Goal: Communication & Community: Answer question/provide support

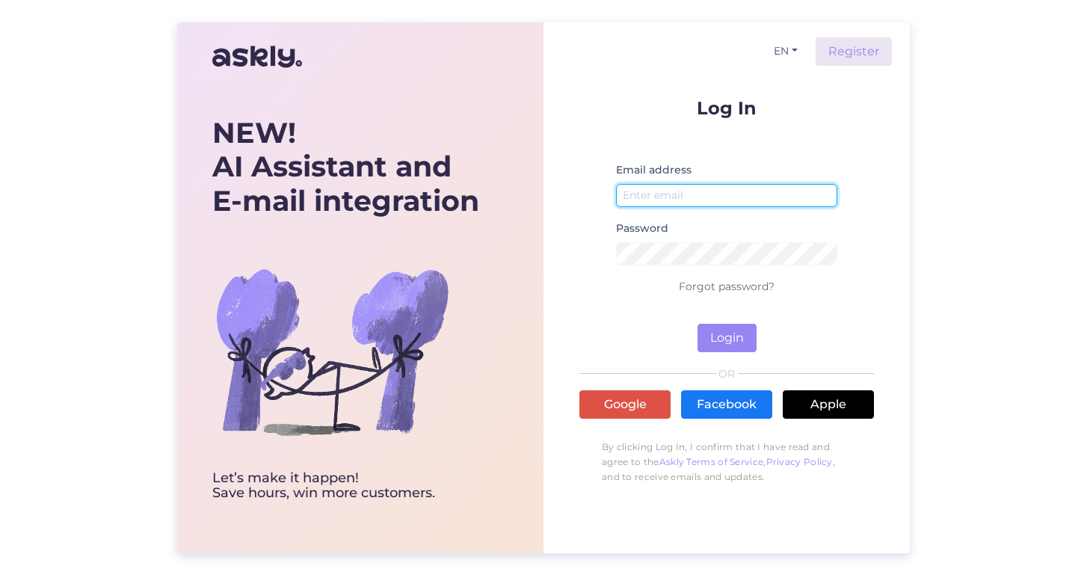
type input "[EMAIL_ADDRESS][DOMAIN_NAME]"
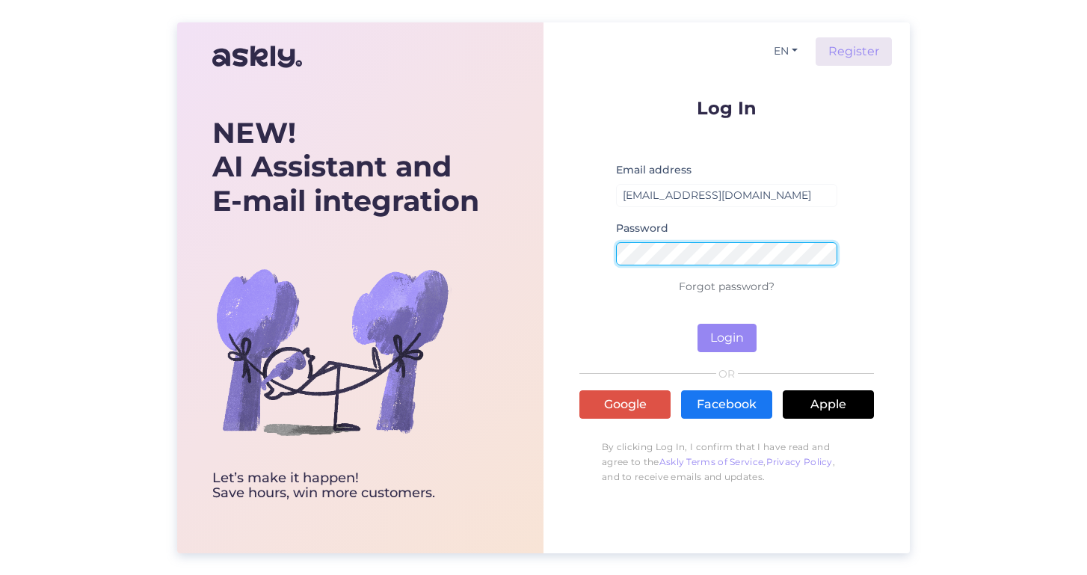
click at [727, 337] on button "Login" at bounding box center [726, 338] width 59 height 28
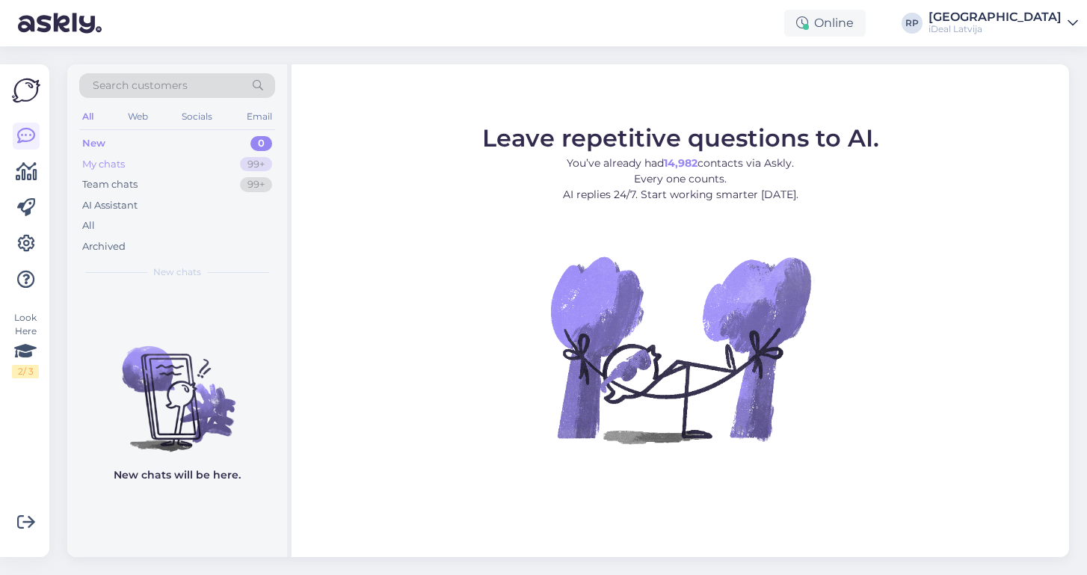
click at [115, 164] on div "My chats" at bounding box center [103, 164] width 43 height 15
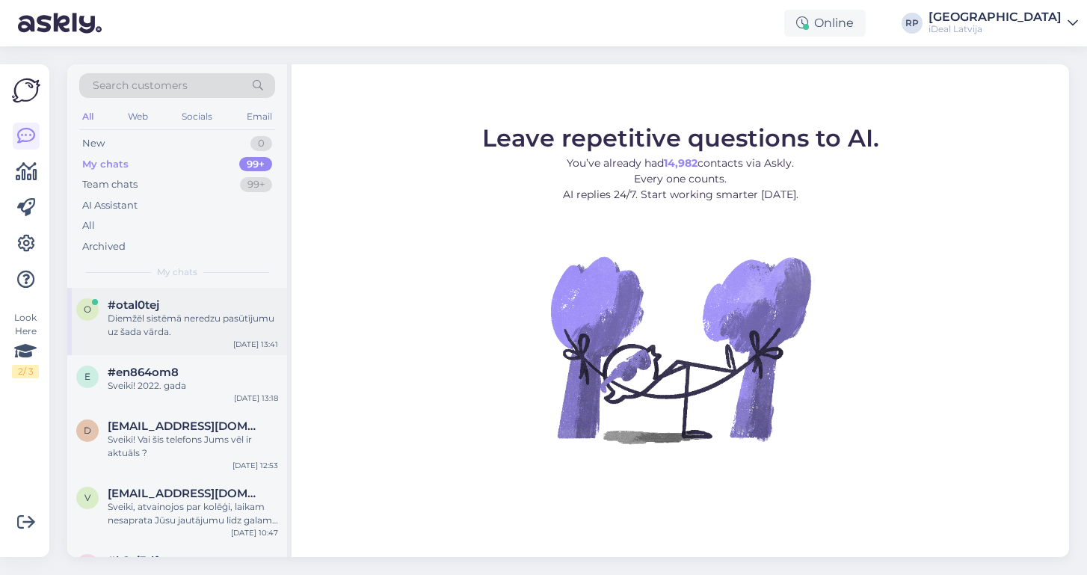
click at [119, 306] on span "#otal0tej" at bounding box center [134, 304] width 52 height 13
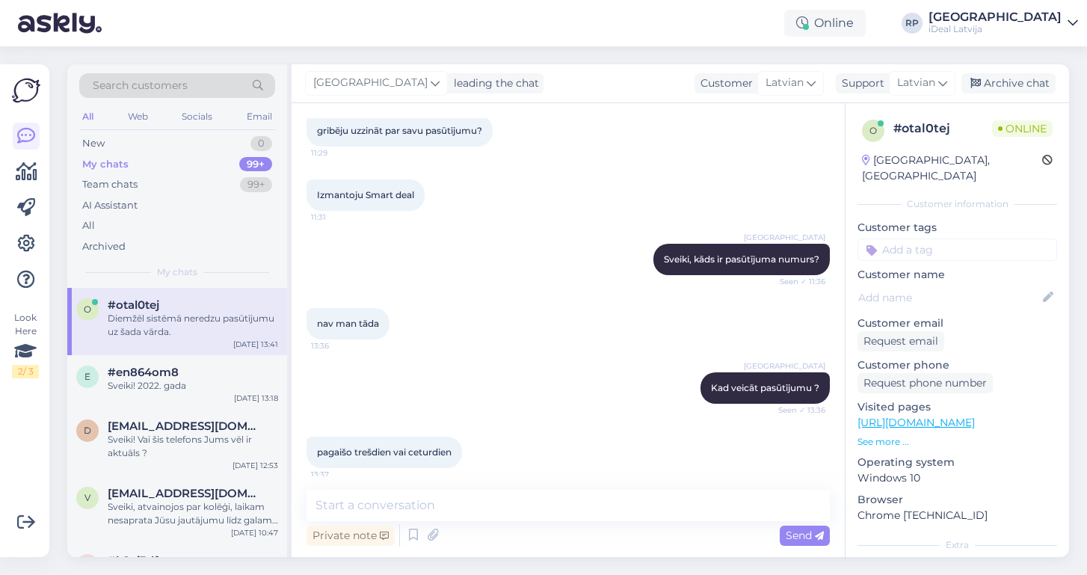
scroll to position [283, 0]
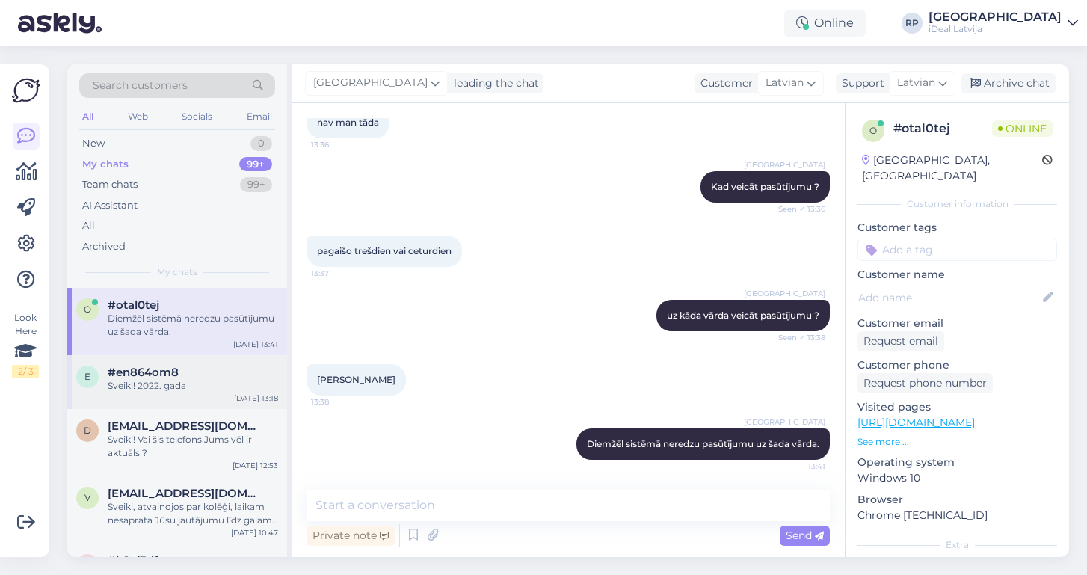
click at [114, 384] on div "Sveiki! 2022. gada" at bounding box center [193, 385] width 170 height 13
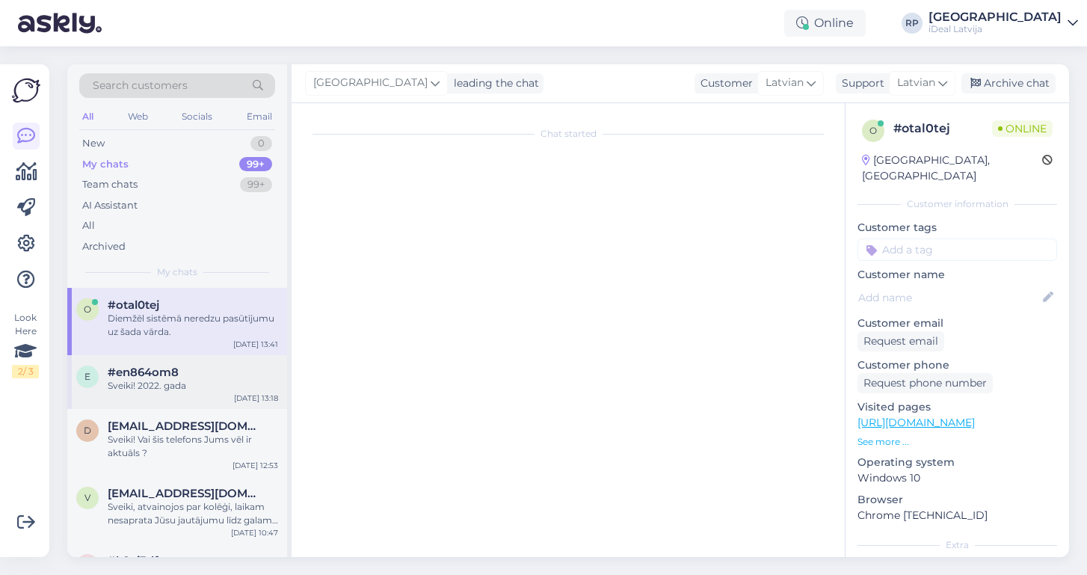
scroll to position [0, 0]
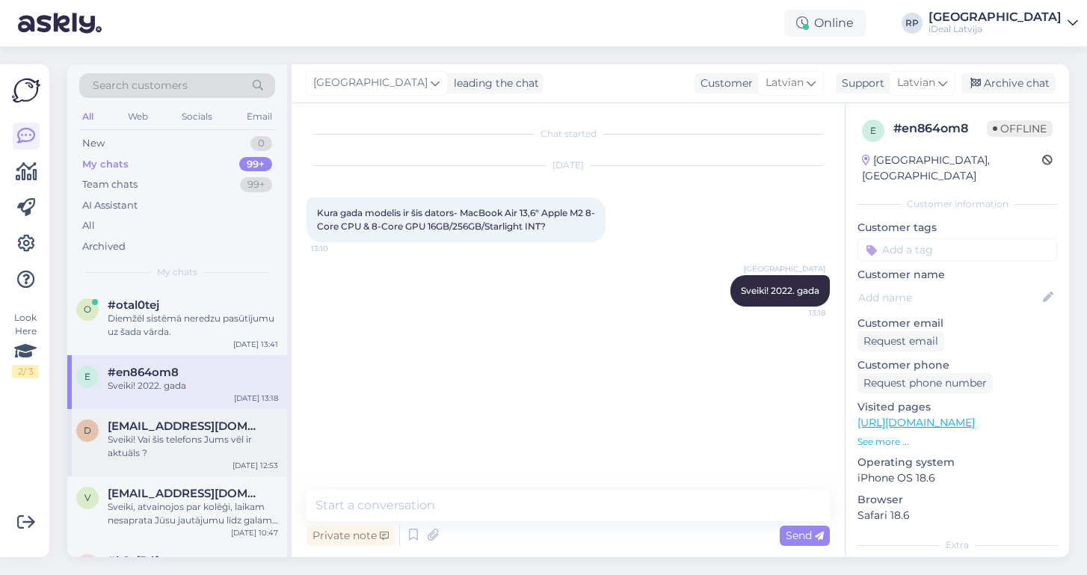
click at [190, 424] on span "[EMAIL_ADDRESS][DOMAIN_NAME]" at bounding box center [185, 425] width 155 height 13
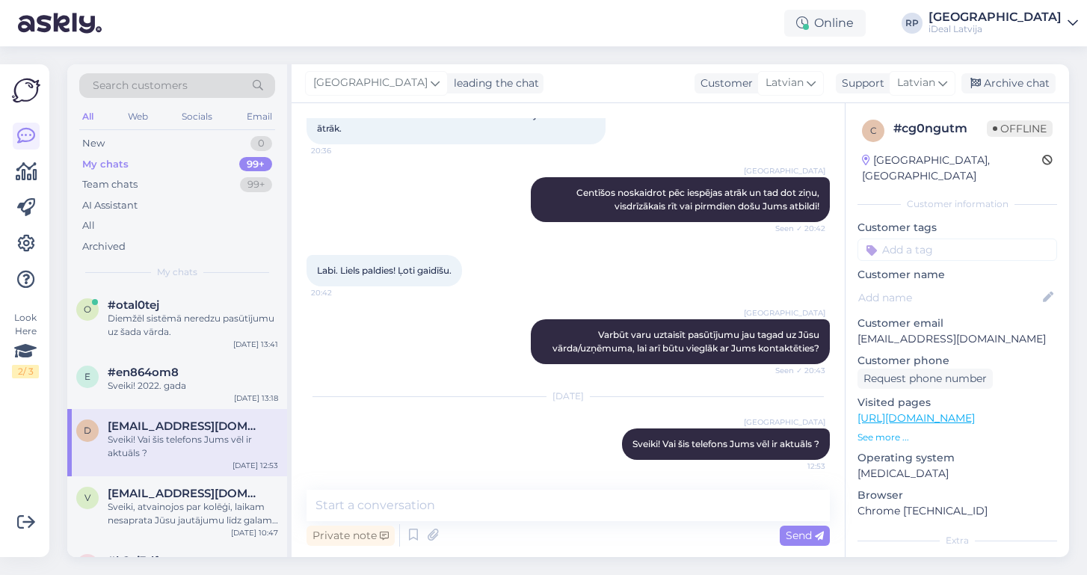
scroll to position [318, 0]
click at [135, 502] on div "Sveiki, atvainojos par kolēģi, laikam nesaprata Jūsu jautājumu līdz galam. Jā š…" at bounding box center [193, 513] width 170 height 27
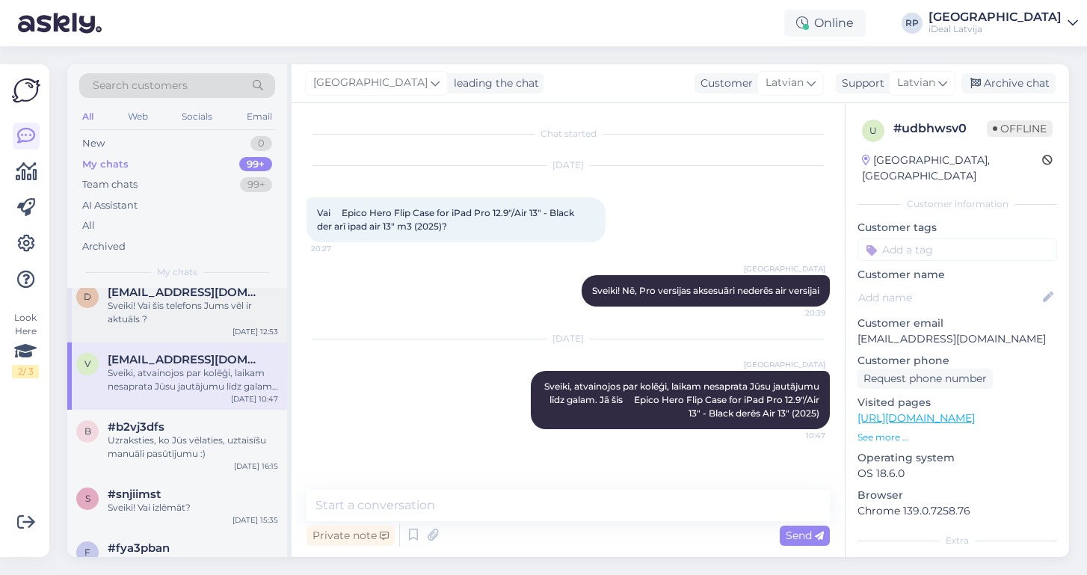
scroll to position [248, 0]
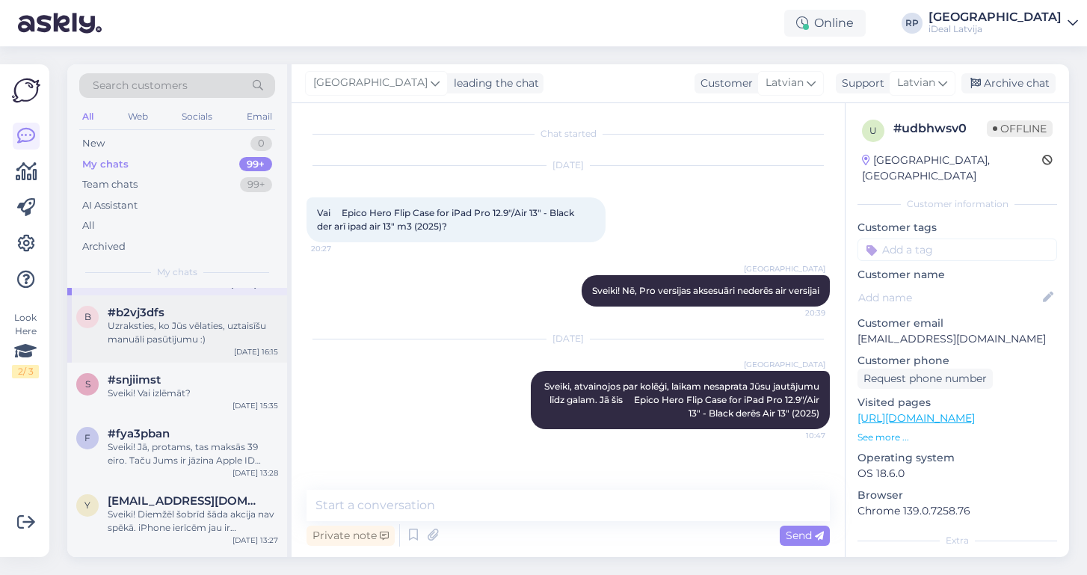
click at [216, 320] on div "Uzraksties, ko Jūs vēlaties, uztaisīšu manuāli pasūtījumu :)" at bounding box center [193, 332] width 170 height 27
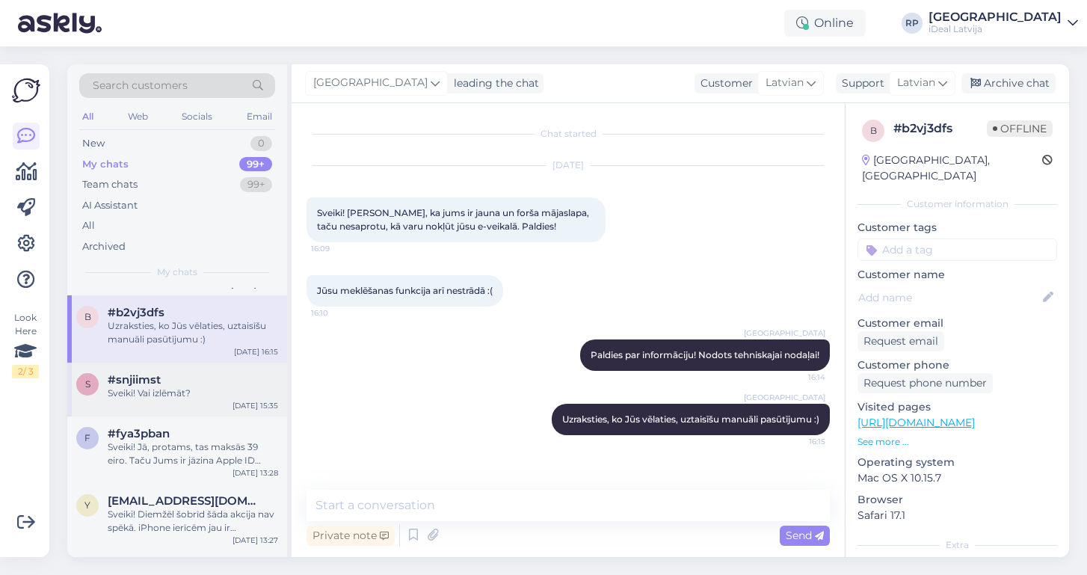
click at [182, 390] on div "Sveiki! Vai izlēmāt?" at bounding box center [193, 393] width 170 height 13
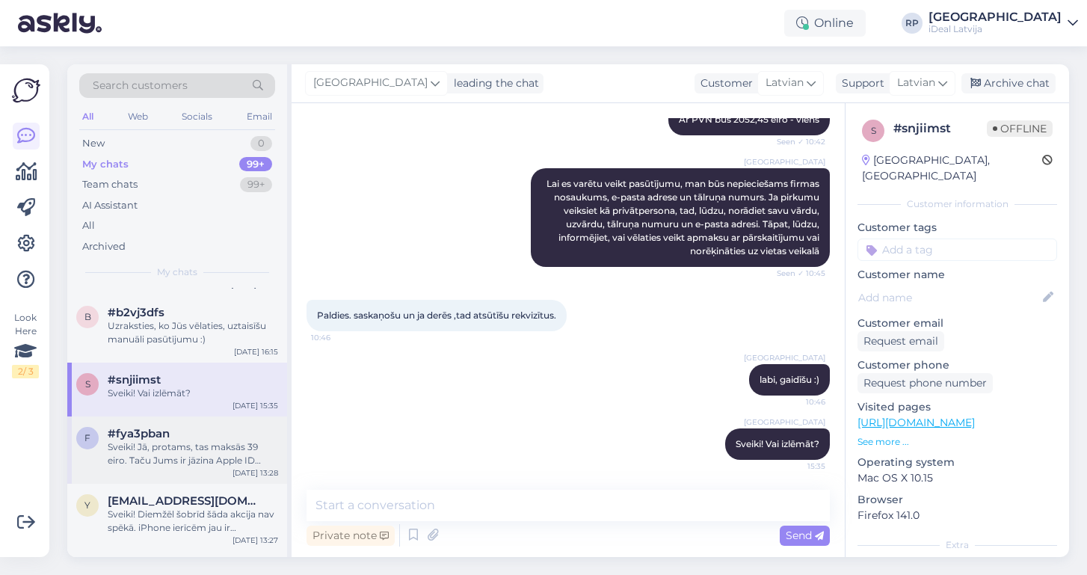
scroll to position [919, 0]
click at [138, 458] on div "Sveiki! Jā, protams, tas maksās 39 eiro. Taču Jums ir jāzina Apple ID lietotājv…" at bounding box center [193, 453] width 170 height 27
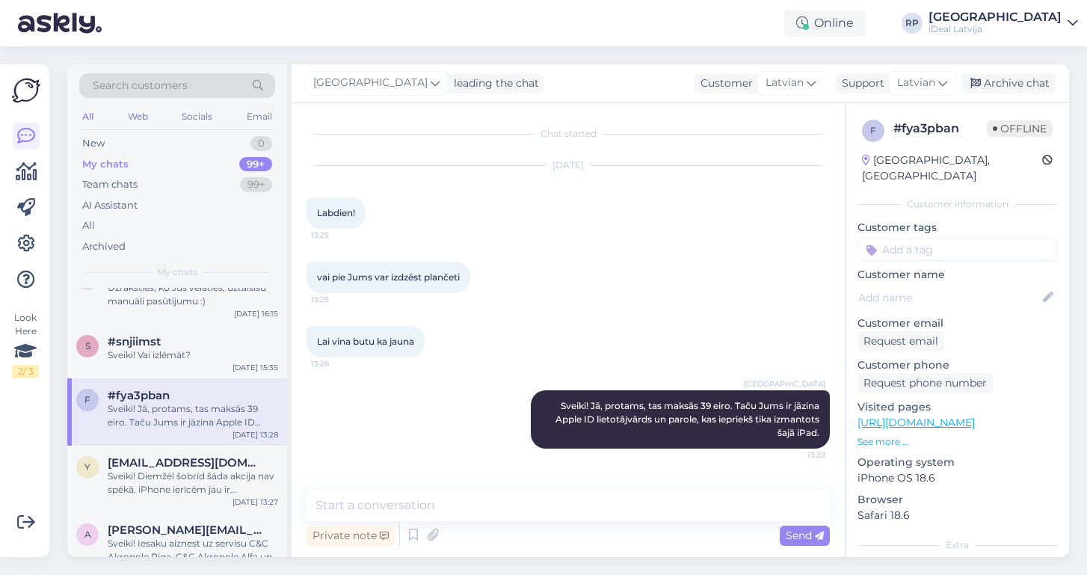
scroll to position [287, 0]
click at [173, 470] on div "Sveiki! Diemžēl šobrīd šāda akcija nav spēkā. iPhone ierīcēm jau ir piemērotas …" at bounding box center [193, 482] width 170 height 27
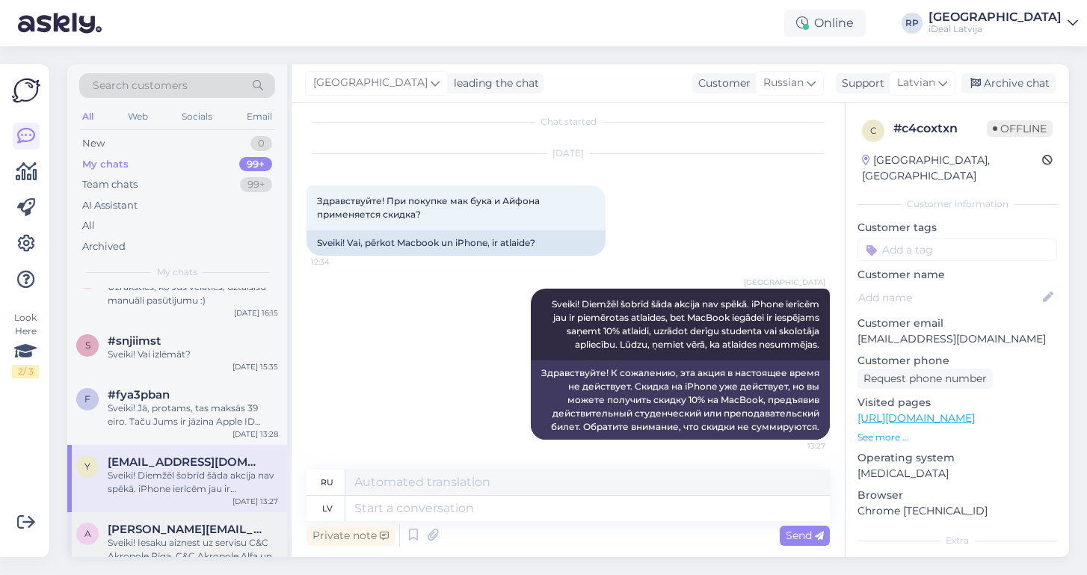
click at [177, 541] on div "Sveiki! Iesaku aiznest uz servisu C&C Akropole Rīga, C&C Akropole Alfa un C&C B…" at bounding box center [193, 549] width 170 height 27
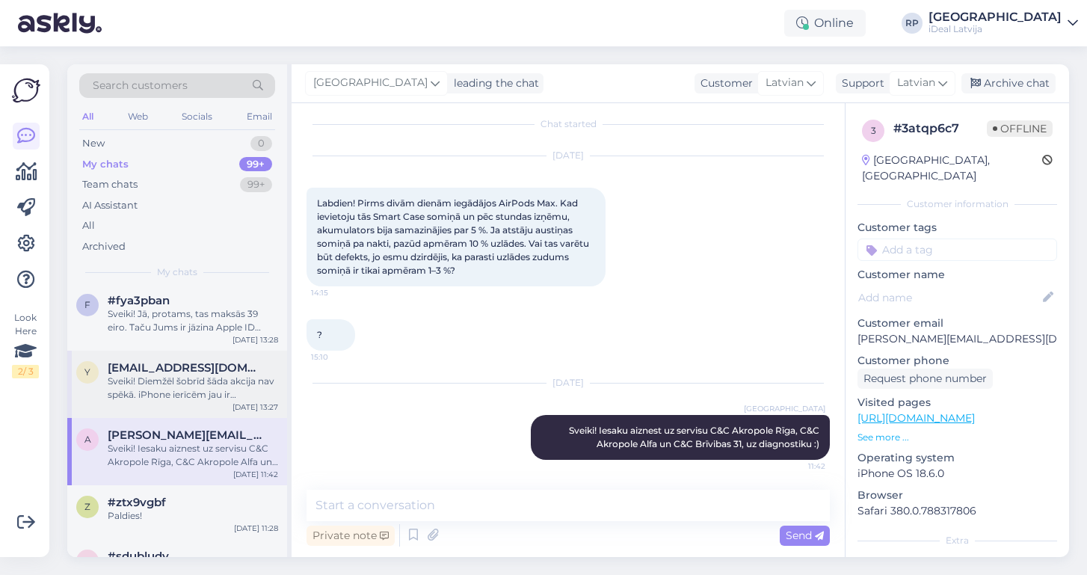
scroll to position [389, 0]
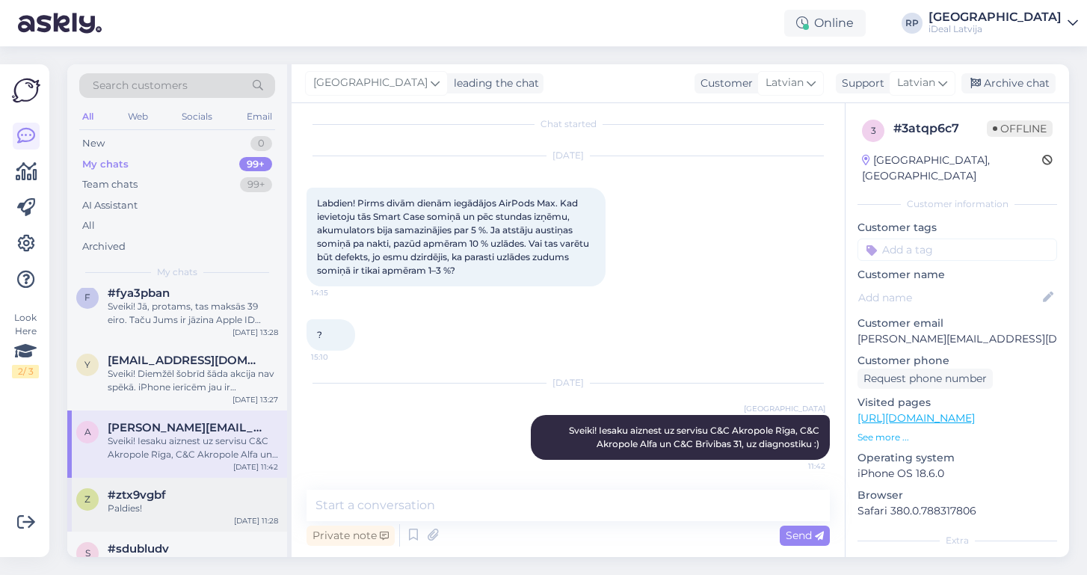
click at [144, 510] on div "Paldies!" at bounding box center [193, 508] width 170 height 13
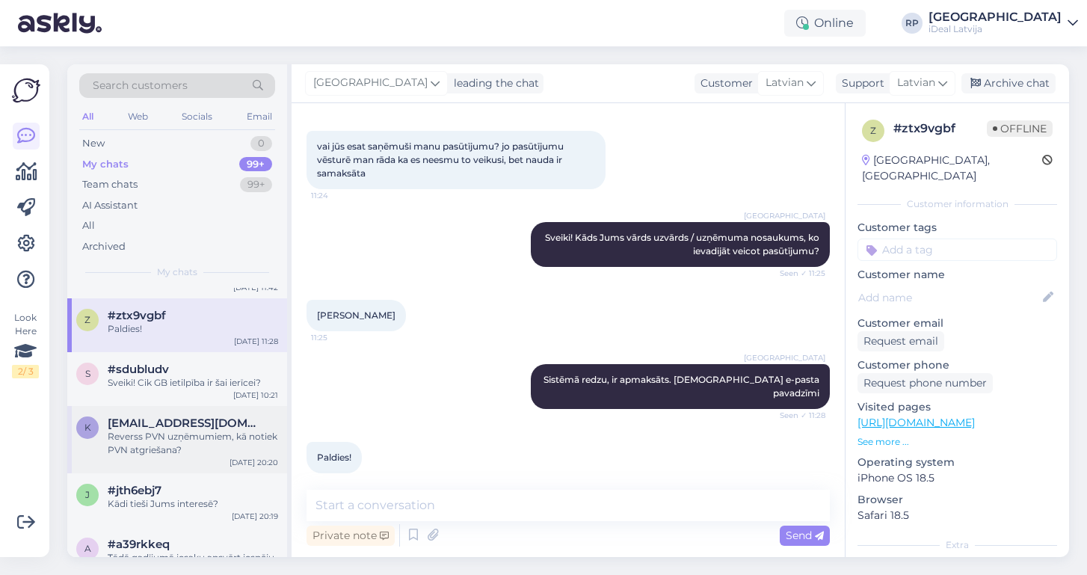
scroll to position [570, 0]
click at [146, 375] on div "Sveiki! Cik GB ietilpība ir šai ierīcei?" at bounding box center [193, 381] width 170 height 13
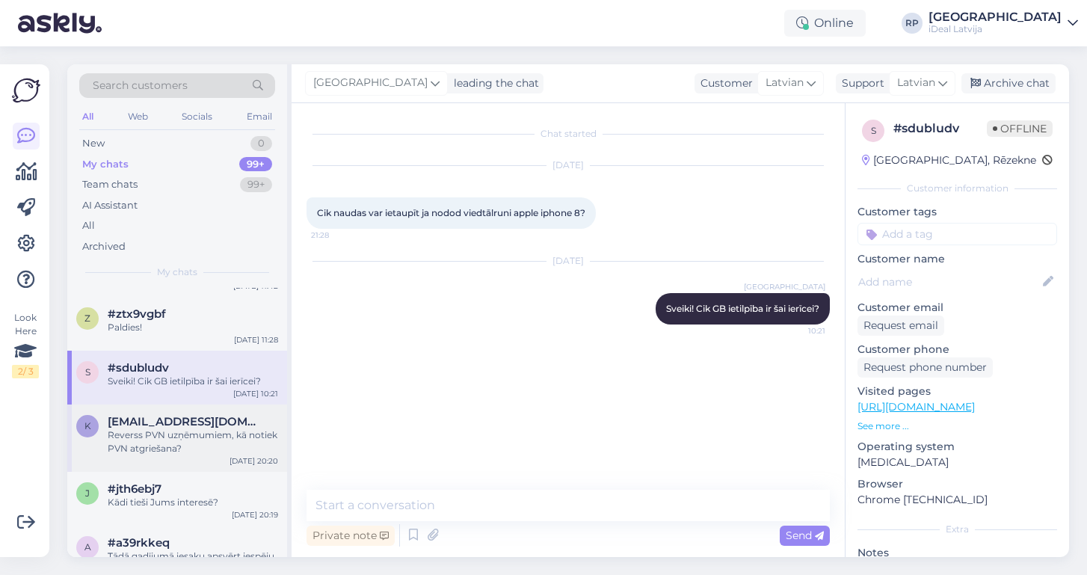
click at [193, 443] on div "Reverss PVN uzņēmumiem, kā notiek PVN atgriešana?" at bounding box center [193, 441] width 170 height 27
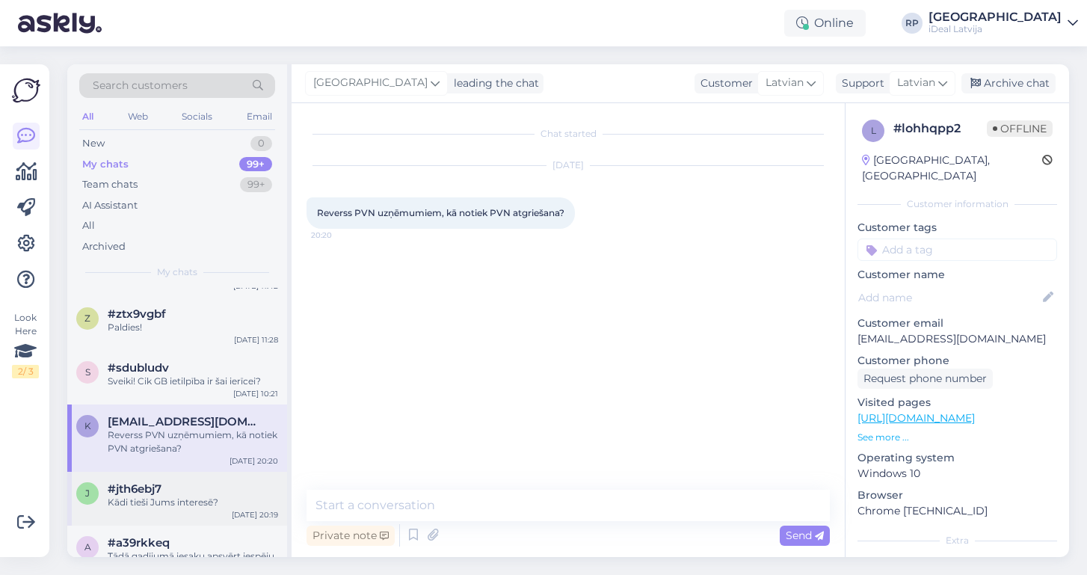
click at [167, 500] on div "Kādi tieši Jums interesē?" at bounding box center [193, 502] width 170 height 13
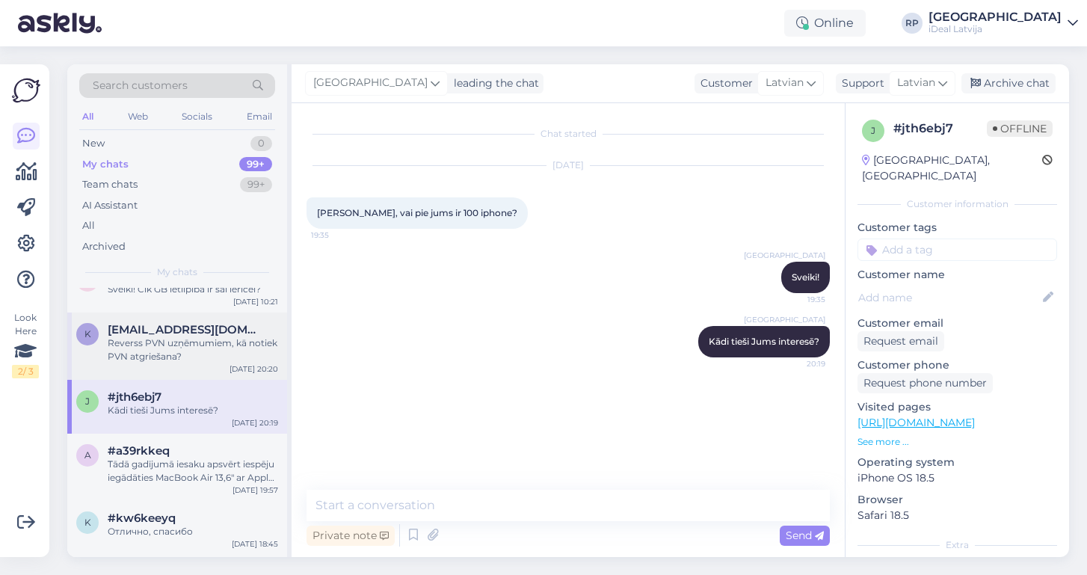
scroll to position [712, 0]
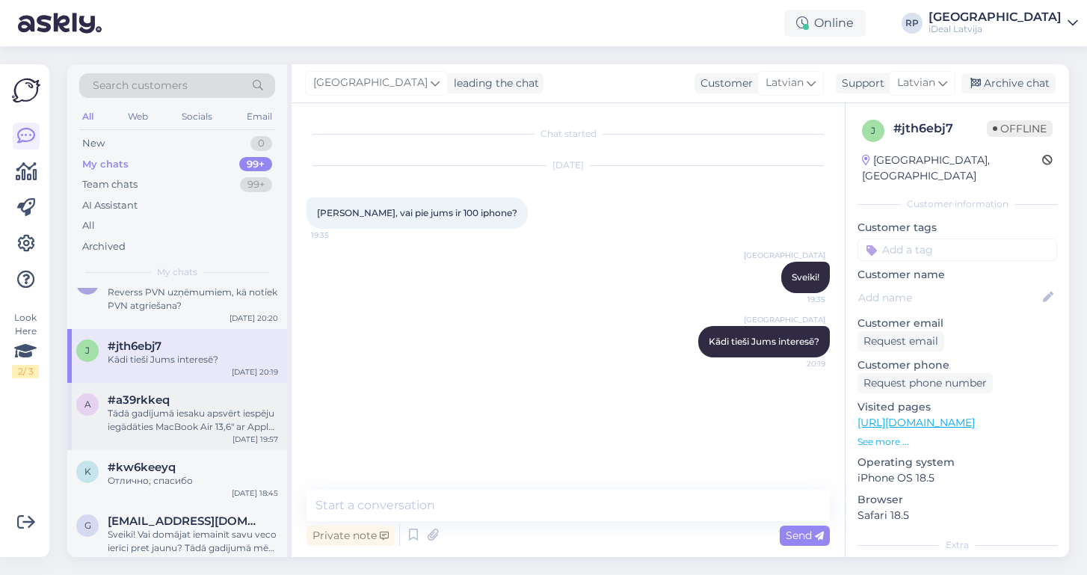
click at [191, 412] on div "Tādā gadījumā iesaku apsvērt iespēju iegādāties MacBook Air 13,6" ar Apple M3 p…" at bounding box center [193, 420] width 170 height 27
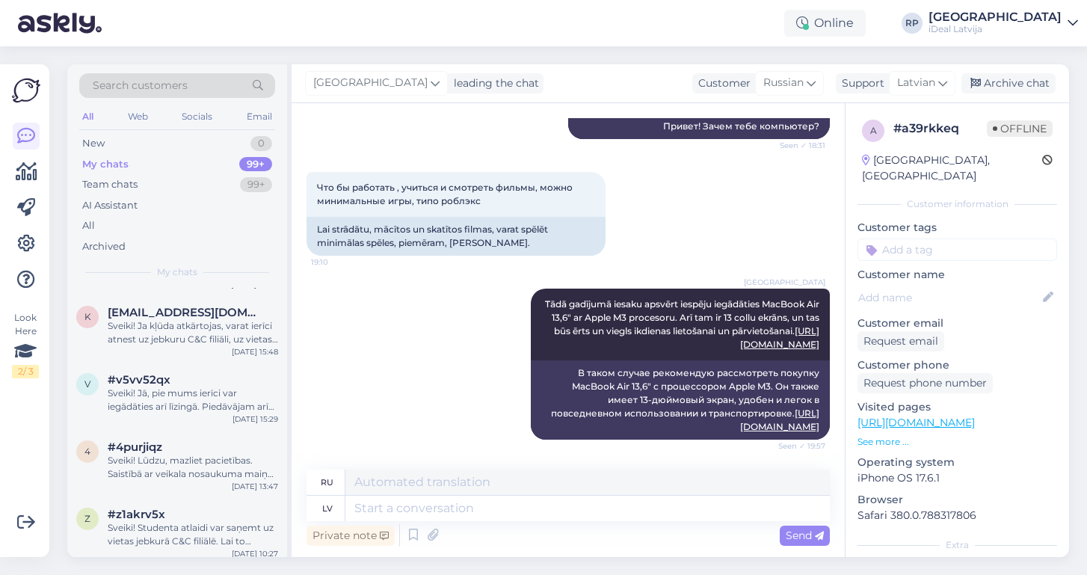
scroll to position [1059, 0]
click at [189, 333] on div "Sveiki! Ja kļūda atkārtojas, varat ierīci atnest uz jebkuru C&C filiāli, uz vie…" at bounding box center [193, 328] width 170 height 27
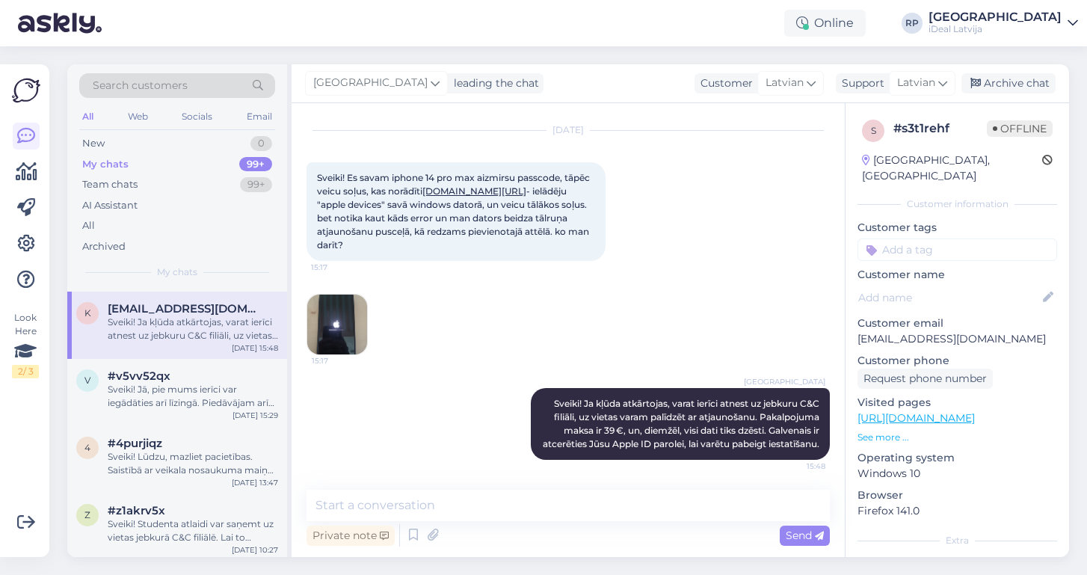
scroll to position [49, 0]
click at [162, 379] on span "#v5vv52qx" at bounding box center [139, 375] width 63 height 13
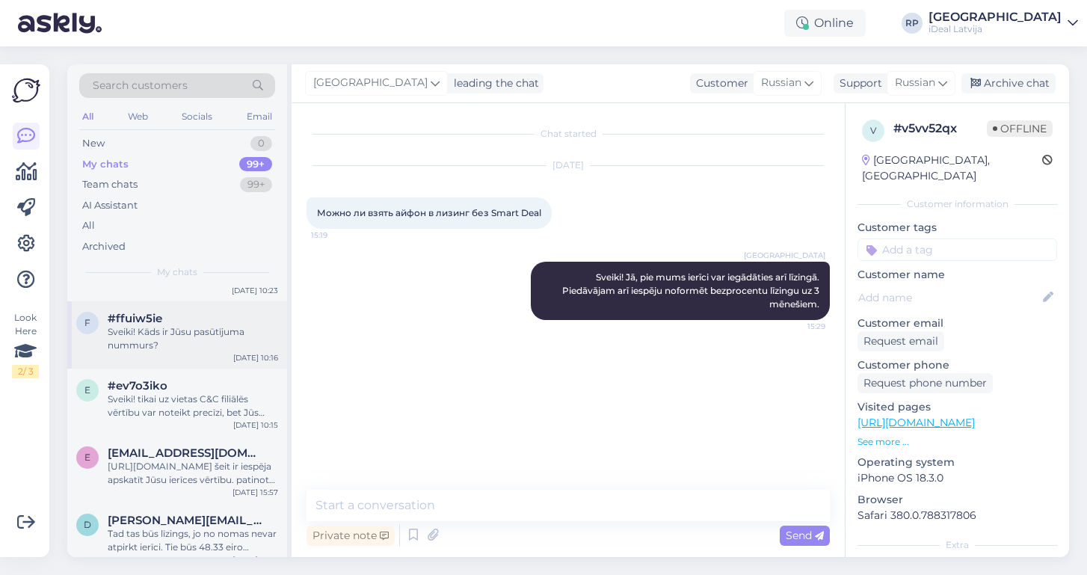
scroll to position [1461, 0]
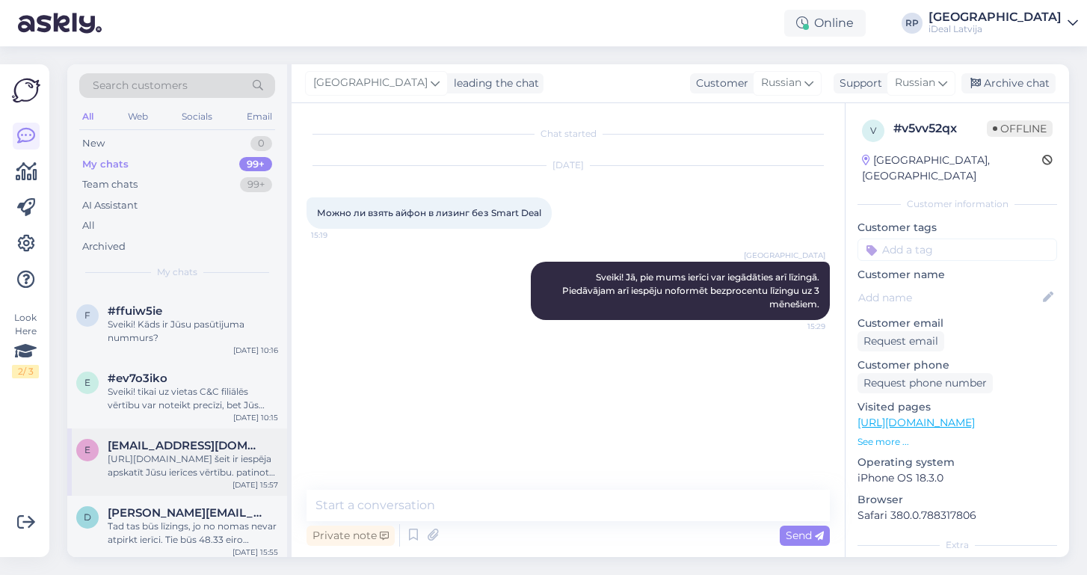
click at [179, 443] on span "[EMAIL_ADDRESS][DOMAIN_NAME]" at bounding box center [185, 445] width 155 height 13
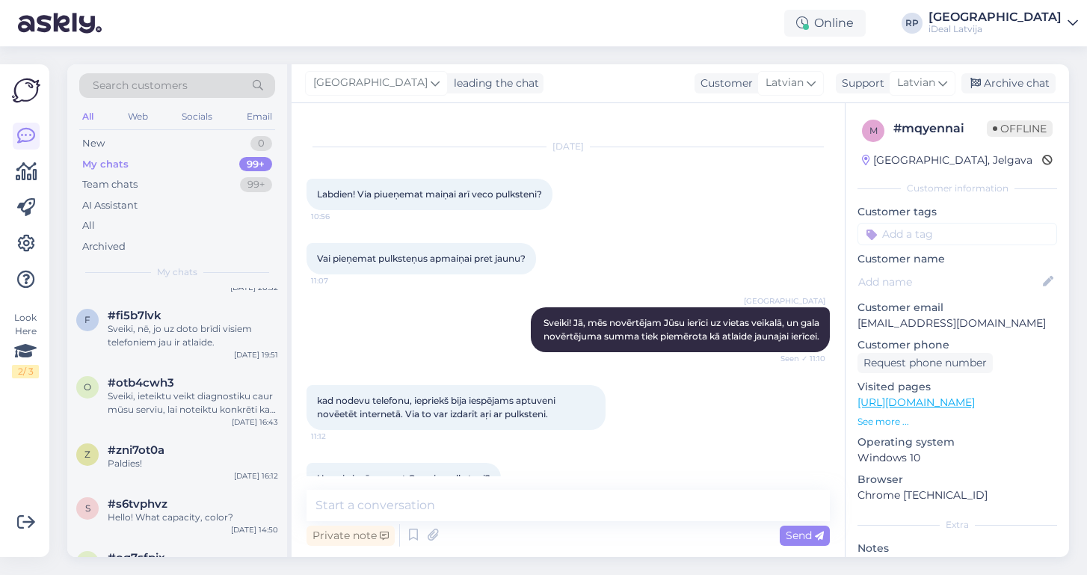
scroll to position [4666, 0]
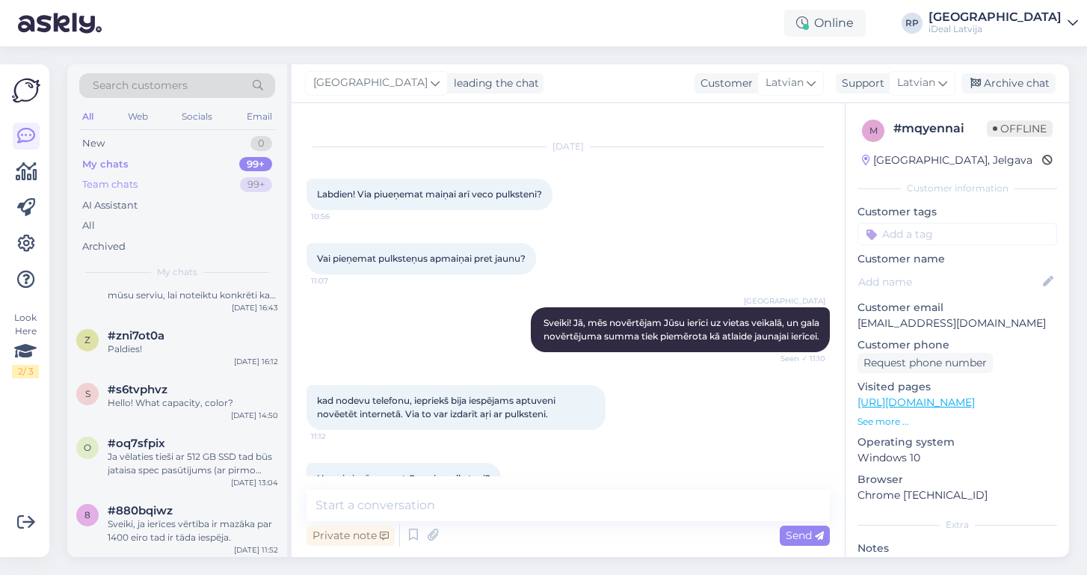
click at [126, 191] on div "Team chats 99+" at bounding box center [177, 184] width 196 height 21
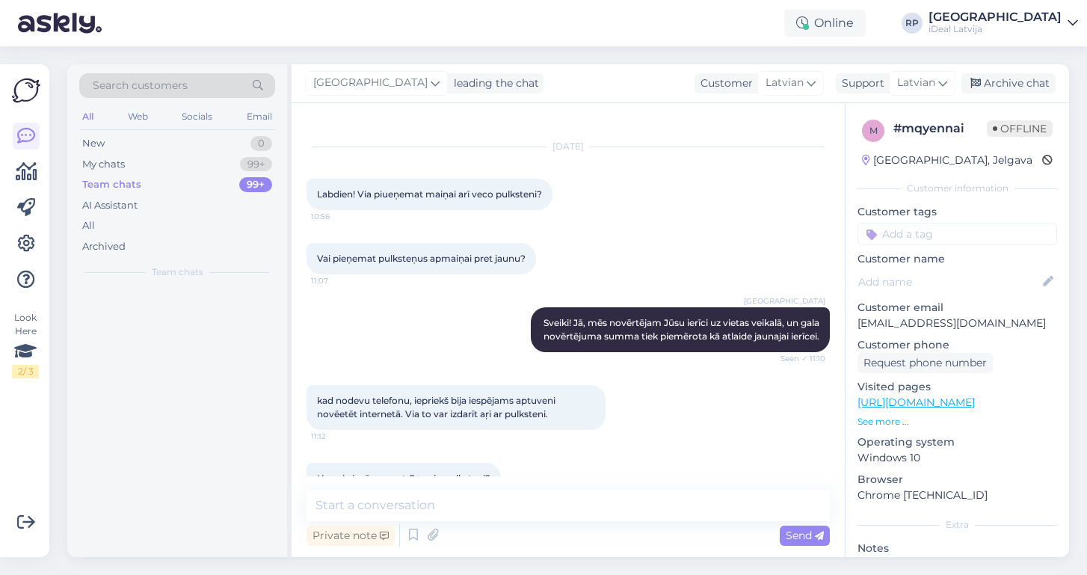
scroll to position [0, 0]
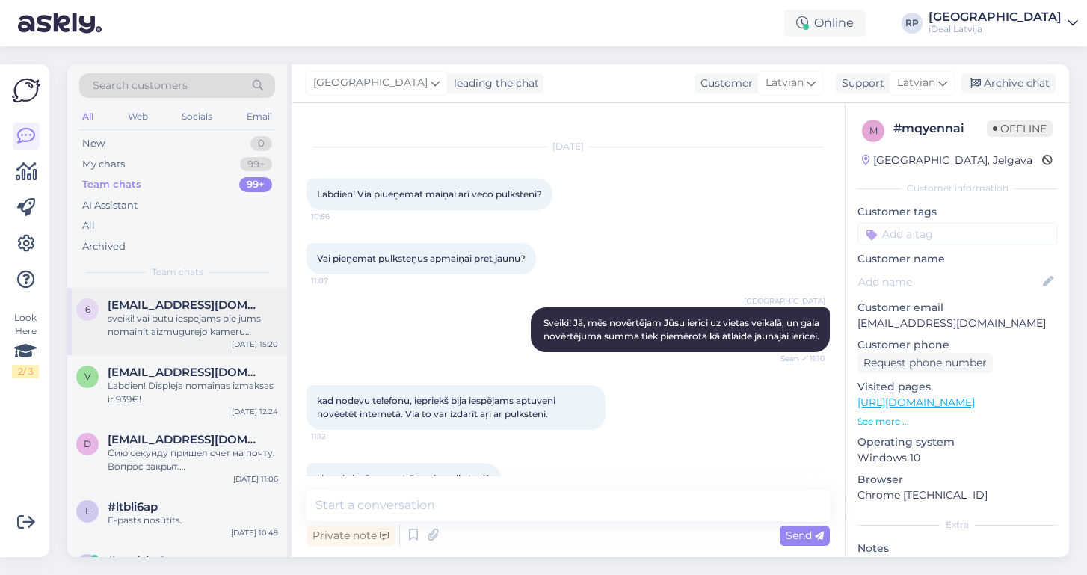
click at [176, 325] on div "sveiki! vai butu iespejams pie jums nomainit aizmugurejo kameru iphone 11 un ci…" at bounding box center [193, 325] width 170 height 27
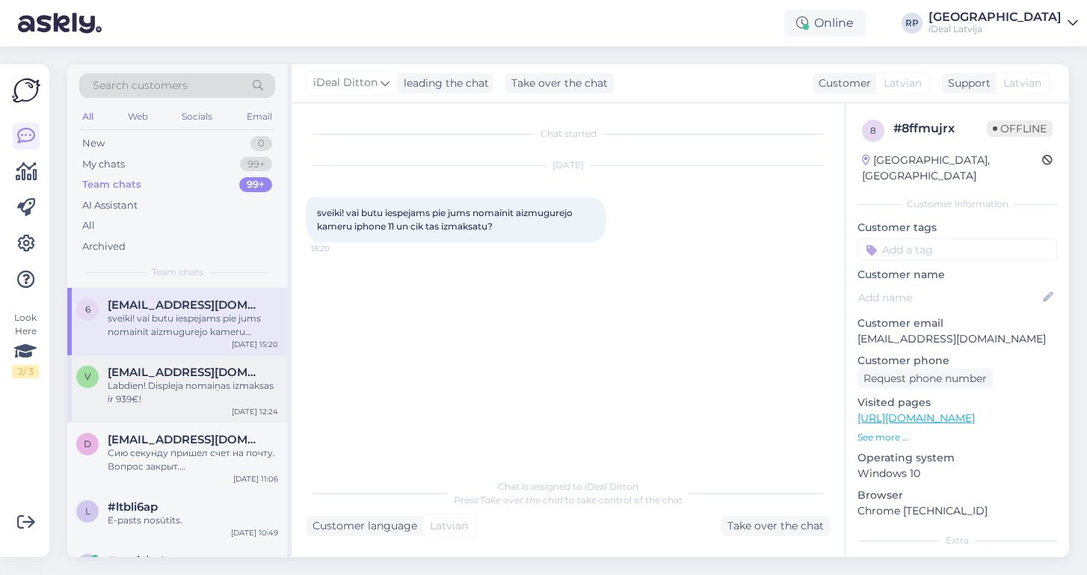
click at [153, 373] on span "[EMAIL_ADDRESS][DOMAIN_NAME]" at bounding box center [185, 372] width 155 height 13
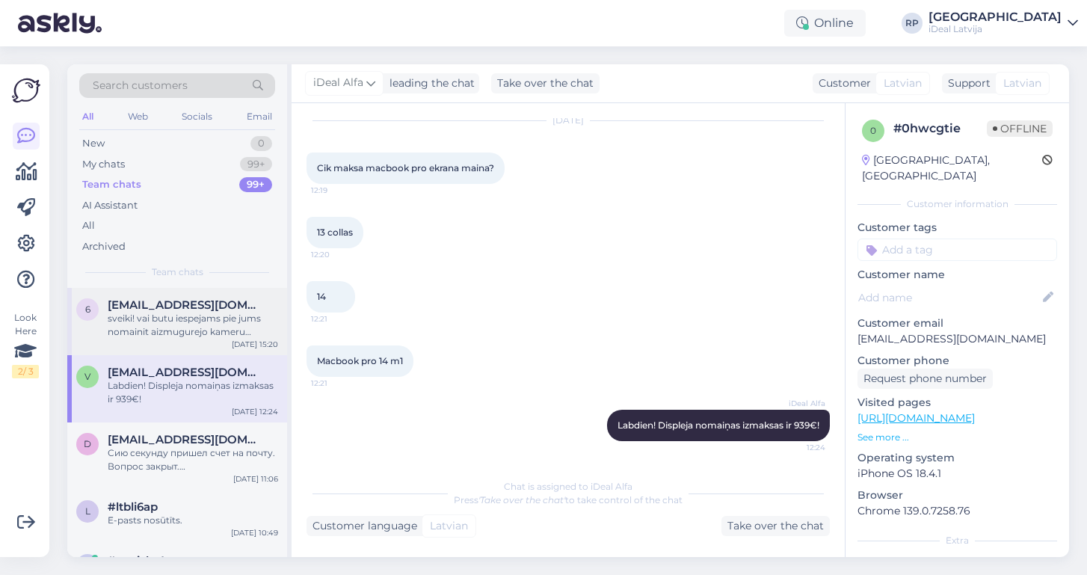
click at [162, 312] on div "sveiki! vai butu iespejams pie jums nomainit aizmugurejo kameru iphone 11 un ci…" at bounding box center [193, 325] width 170 height 27
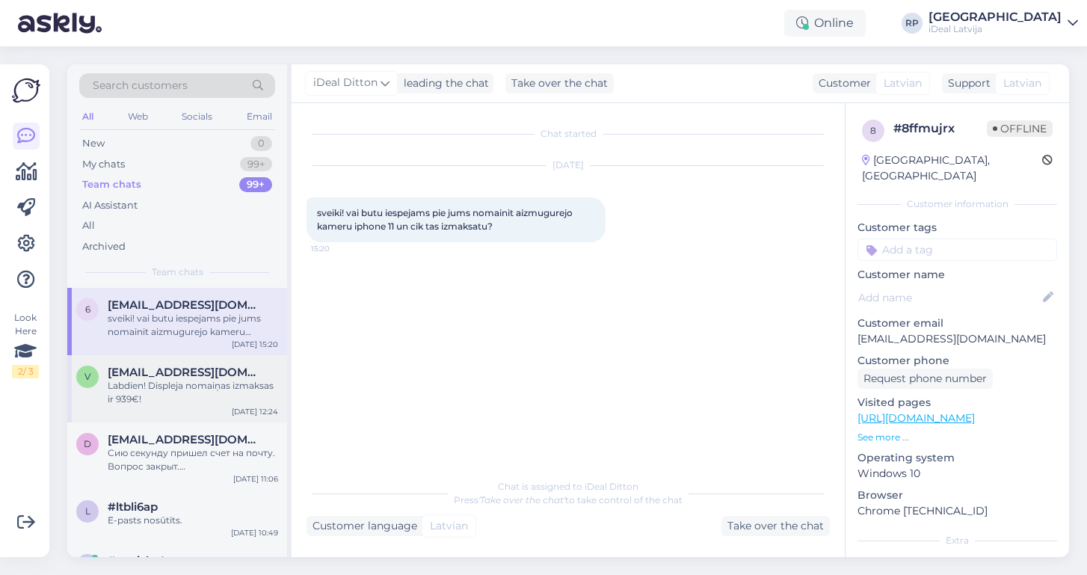
click at [212, 389] on div "Labdien! Displeja nomaiņas izmaksas ir 939€!" at bounding box center [193, 392] width 170 height 27
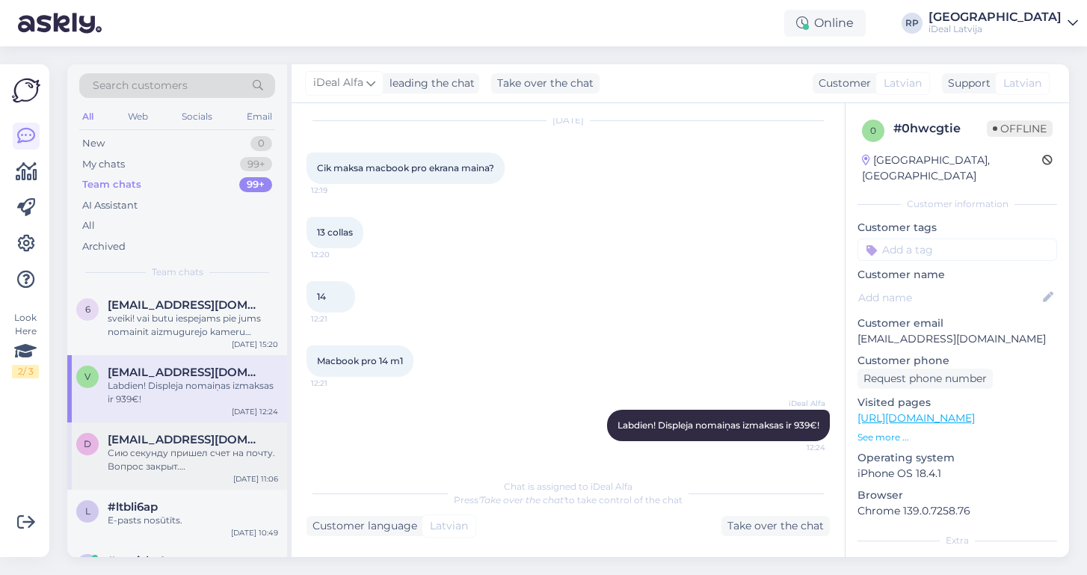
click at [208, 440] on span "[EMAIL_ADDRESS][DOMAIN_NAME]" at bounding box center [185, 439] width 155 height 13
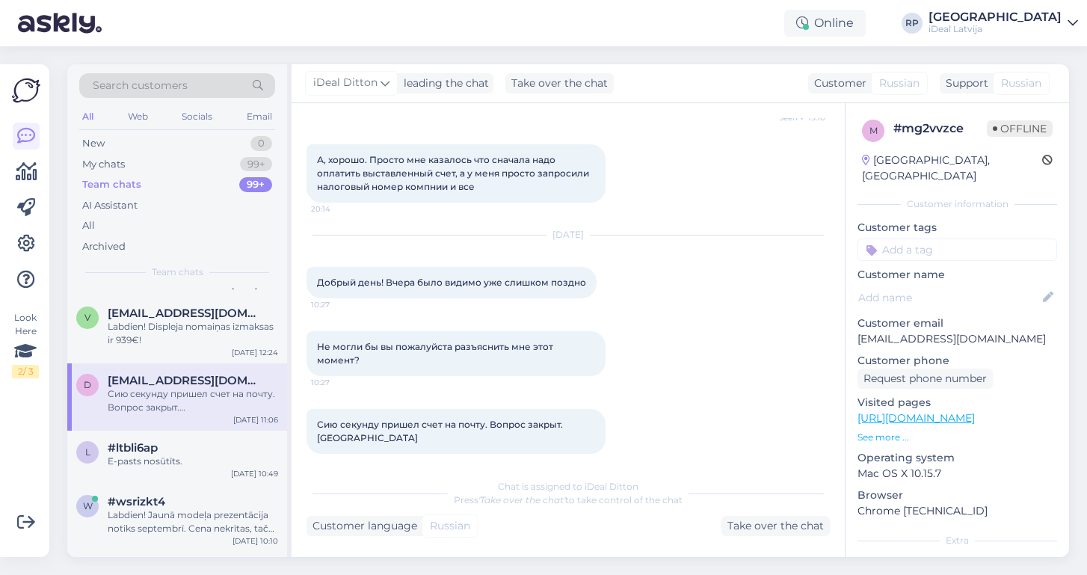
scroll to position [404, 0]
click at [145, 446] on span "#ltbli6ap" at bounding box center [133, 447] width 50 height 13
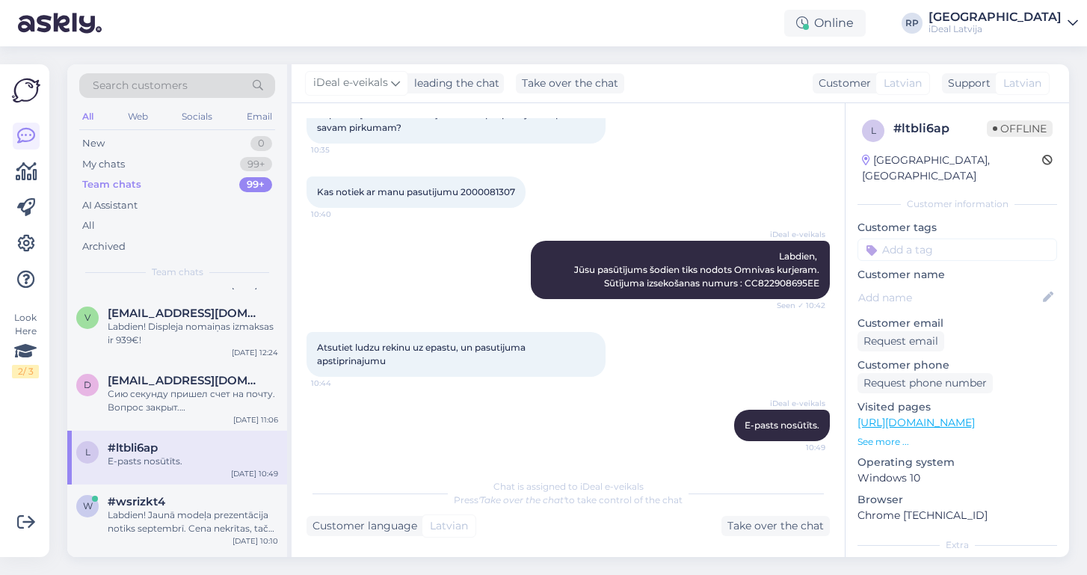
scroll to position [99, 0]
click at [146, 508] on div "Labdien! Jaunā modeļa prezentācija notiks septembrī. Cena nekrītas, taču tiem t…" at bounding box center [193, 521] width 170 height 27
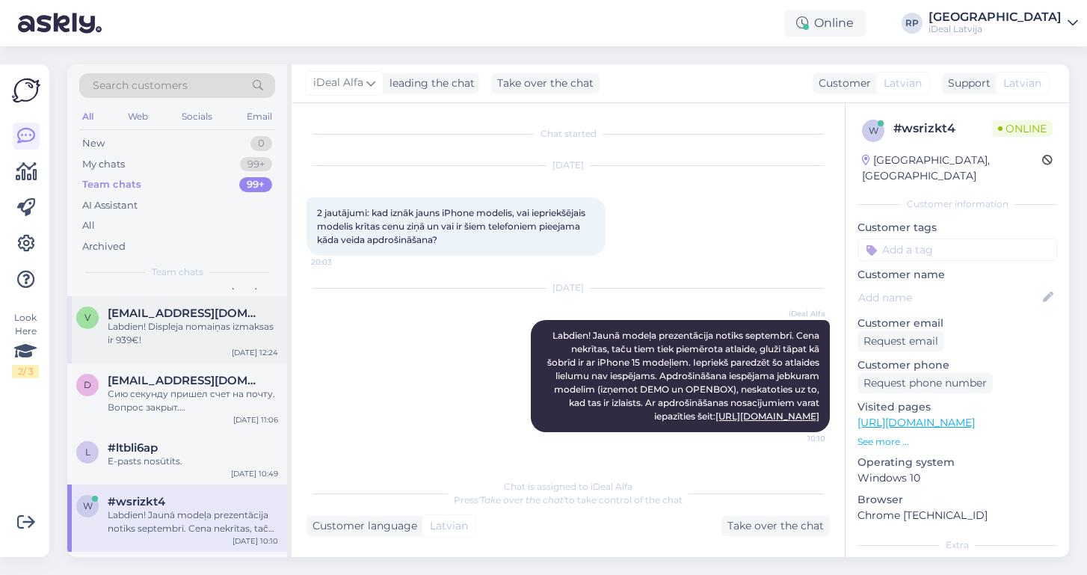
click at [160, 320] on div "Labdien! Displeja nomaiņas izmaksas ir 939€!" at bounding box center [193, 333] width 170 height 27
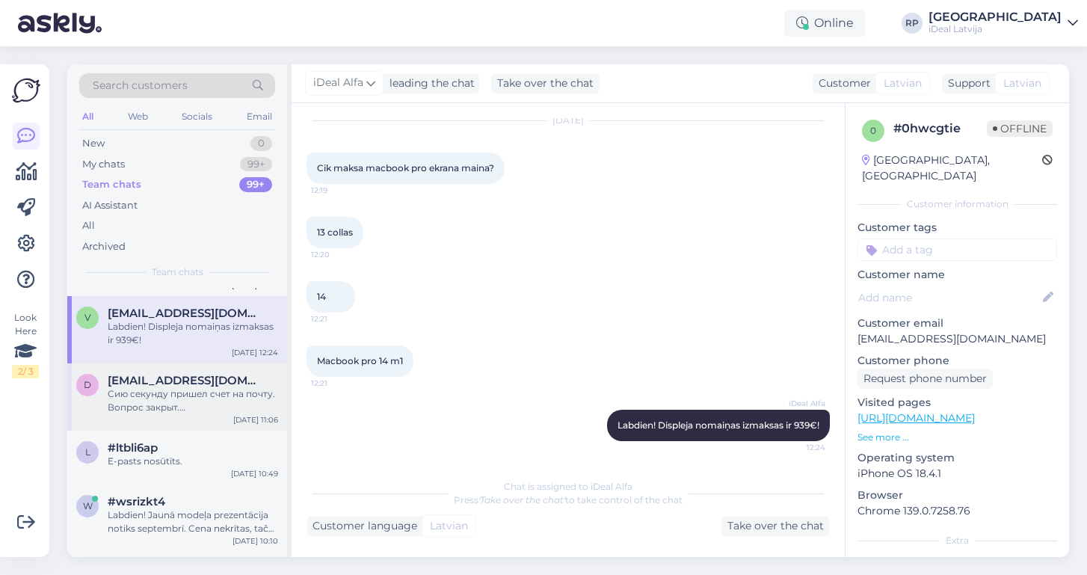
click at [239, 397] on div "Сию секунду пришел счет на почту. Вопрос закрыт. [GEOGRAPHIC_DATA]" at bounding box center [193, 400] width 170 height 27
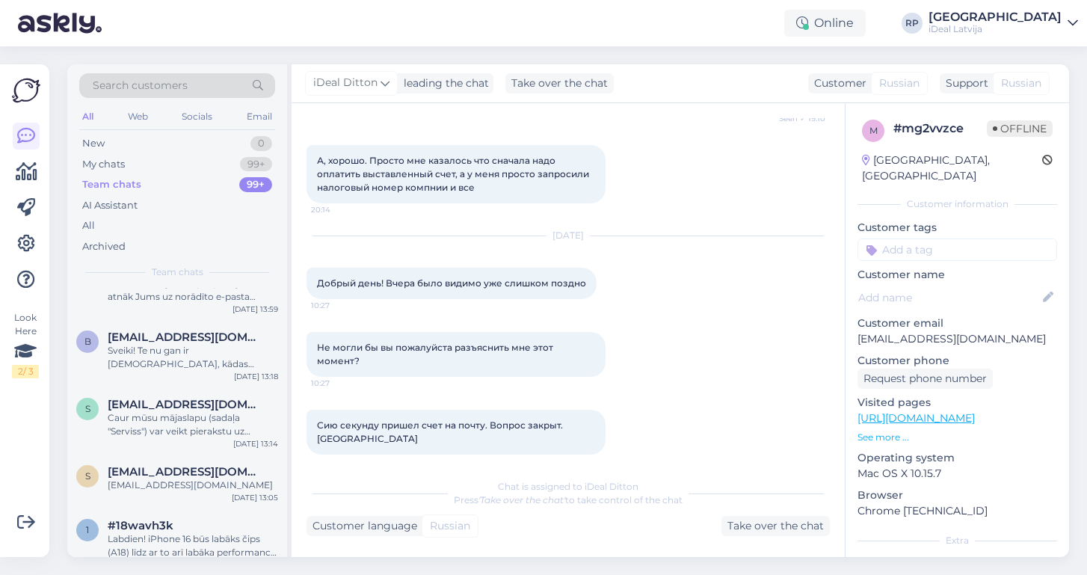
scroll to position [871, 0]
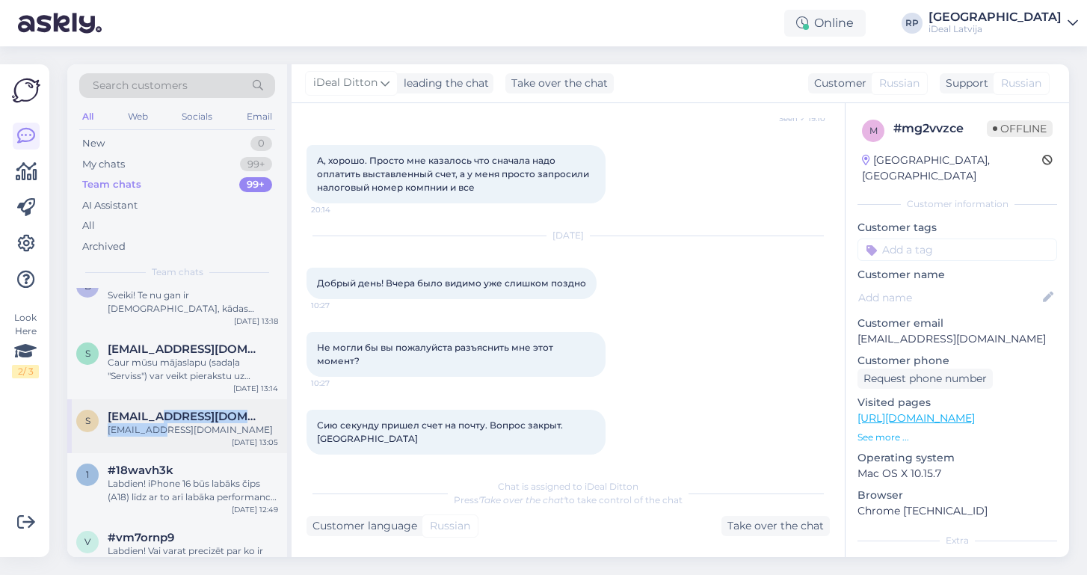
click at [155, 421] on div "[EMAIL_ADDRESS][DOMAIN_NAME] [EMAIL_ADDRESS][DOMAIN_NAME]" at bounding box center [193, 423] width 170 height 27
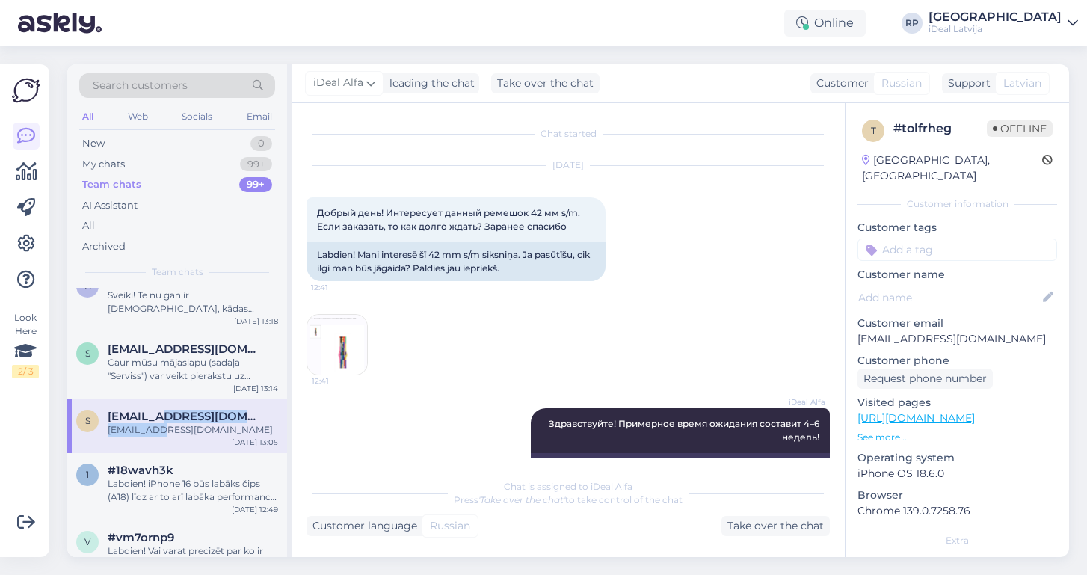
scroll to position [0, 0]
click at [183, 489] on div "Labdien! iPhone 16 būs labāks čips (A18) līdz ar to arī labāka performance un I…" at bounding box center [193, 490] width 170 height 27
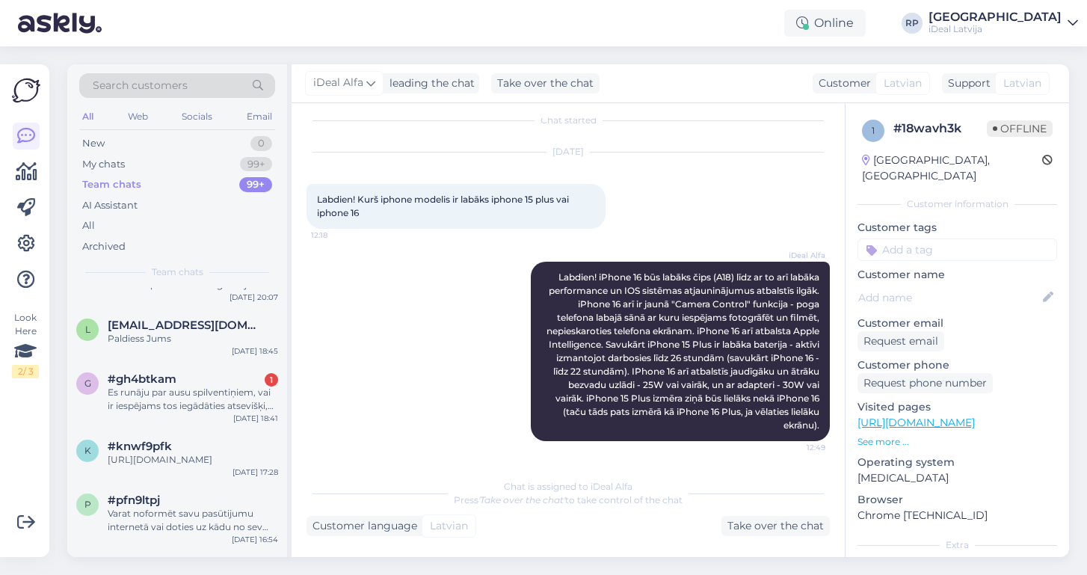
scroll to position [1766, 0]
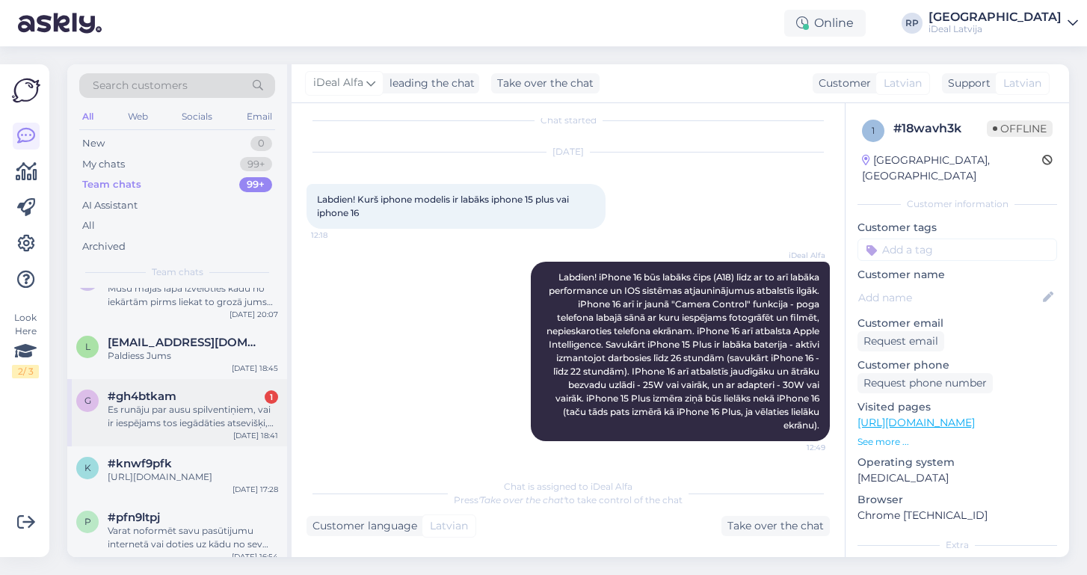
click at [166, 429] on div "g #gh4btkam 1 Es runāju par ausu spilventiņiem, vai ir iespējams tos iegādāties…" at bounding box center [177, 412] width 220 height 67
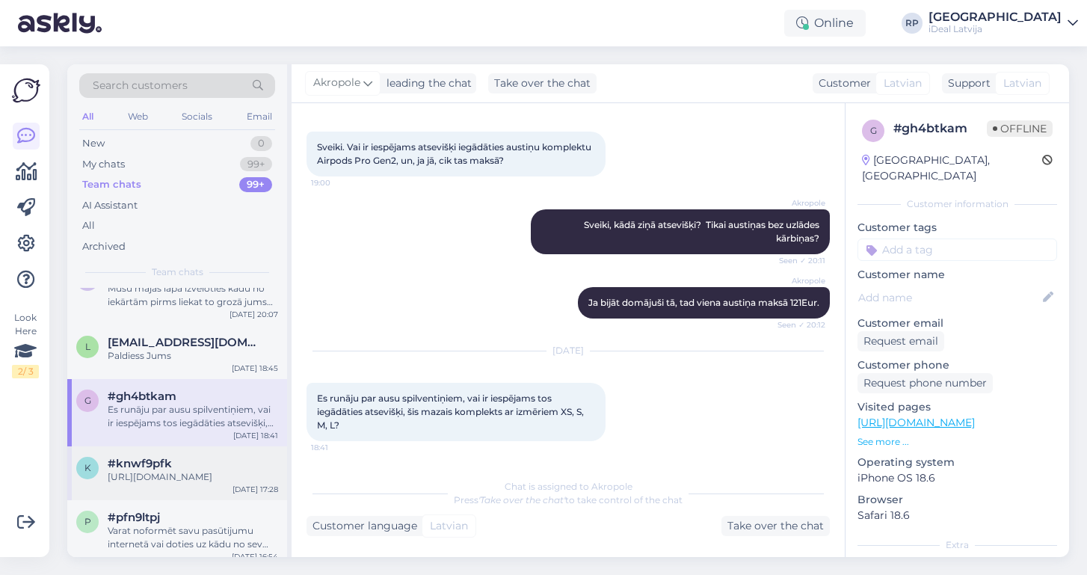
click at [169, 466] on span "#knwf9pfk" at bounding box center [140, 463] width 64 height 13
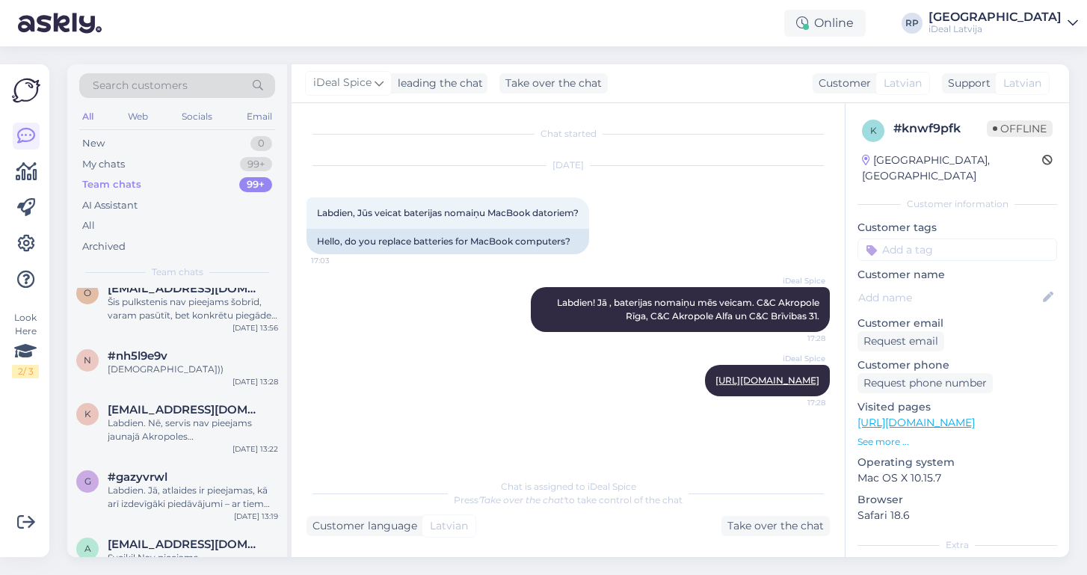
scroll to position [3153, 0]
